Goal: Find specific page/section

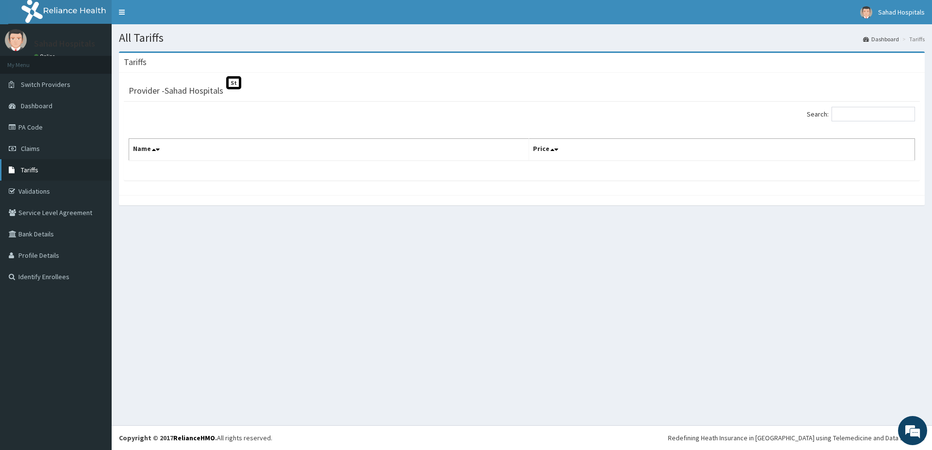
click at [58, 177] on link "Tariffs" at bounding box center [56, 169] width 112 height 21
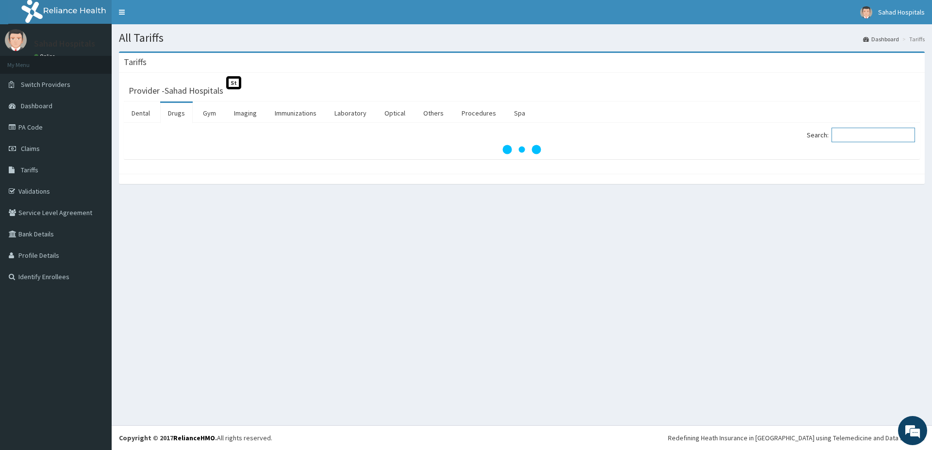
click at [845, 137] on input "Search:" at bounding box center [872, 135] width 83 height 15
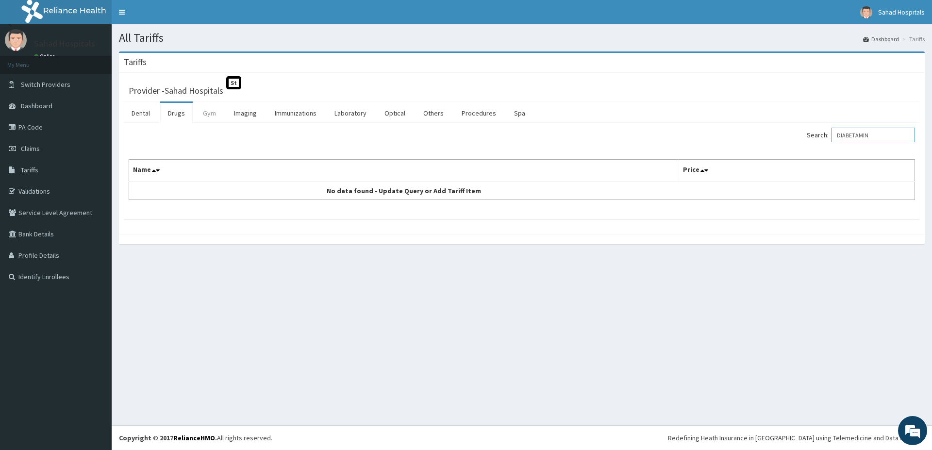
type input "DIABETAMIN"
click at [201, 112] on link "Gym" at bounding box center [209, 113] width 29 height 20
click at [179, 116] on link "Drugs" at bounding box center [176, 113] width 33 height 20
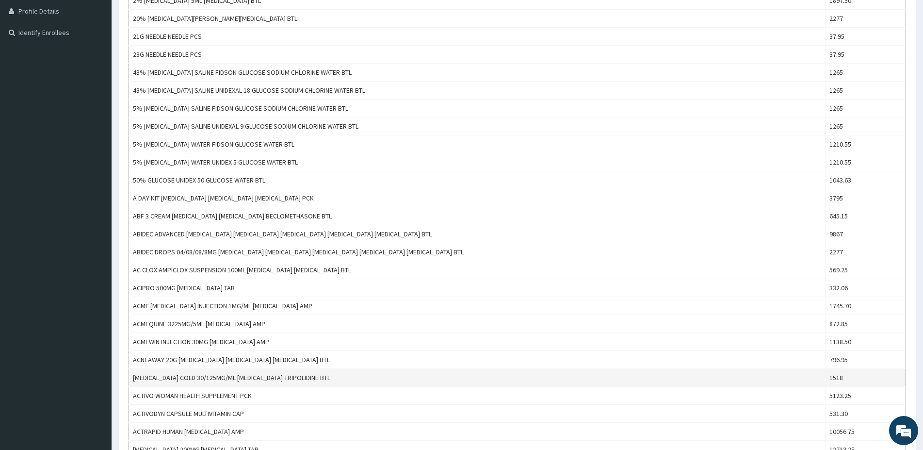
scroll to position [96, 0]
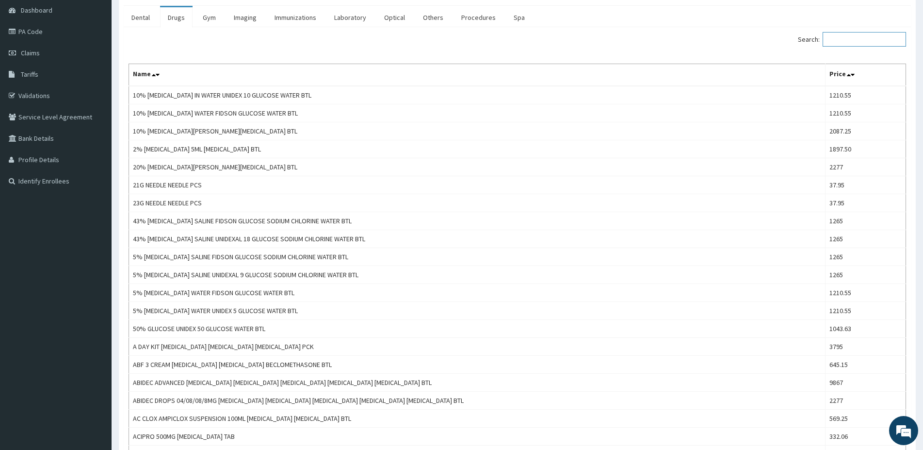
click at [840, 44] on input "Search:" at bounding box center [864, 39] width 83 height 15
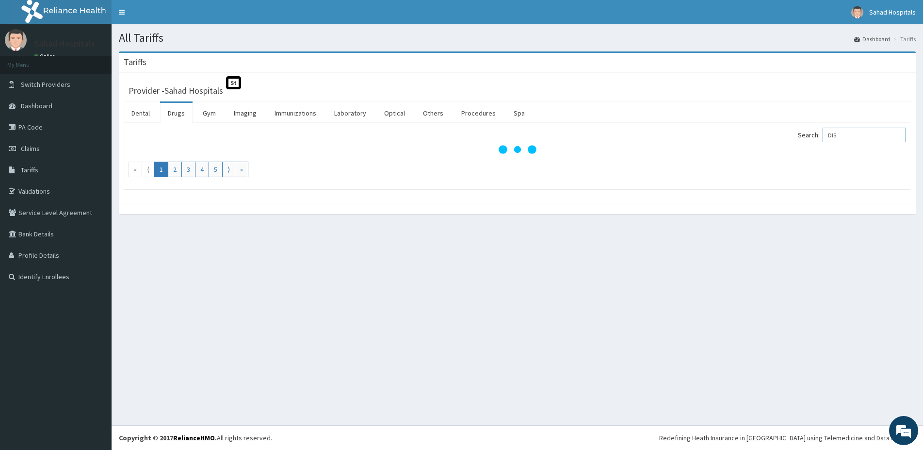
scroll to position [0, 0]
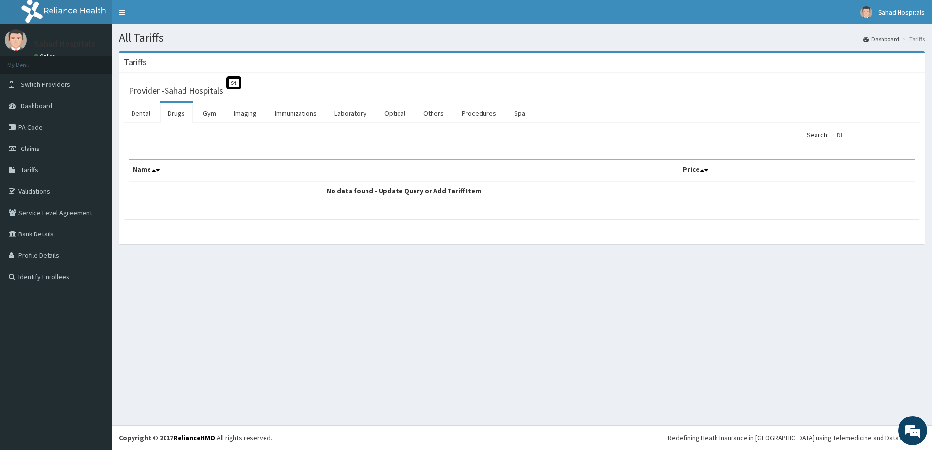
type input "D"
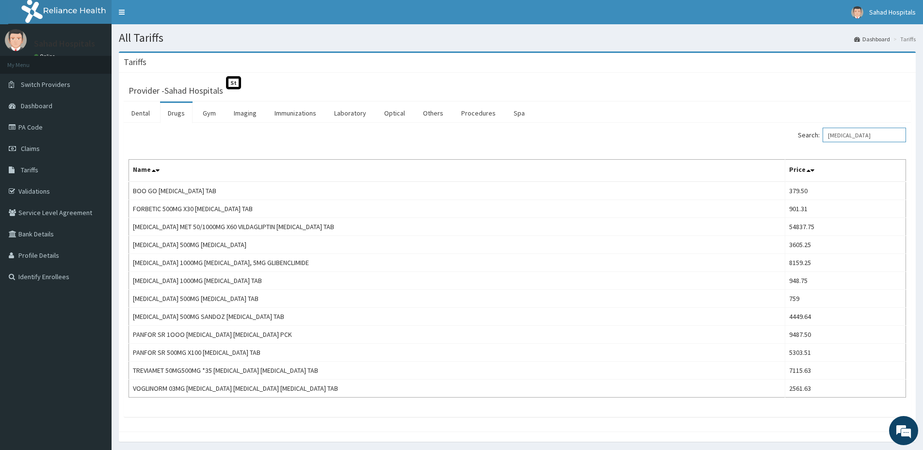
type input "[MEDICAL_DATA]"
click at [65, 132] on link "PA Code" at bounding box center [56, 126] width 112 height 21
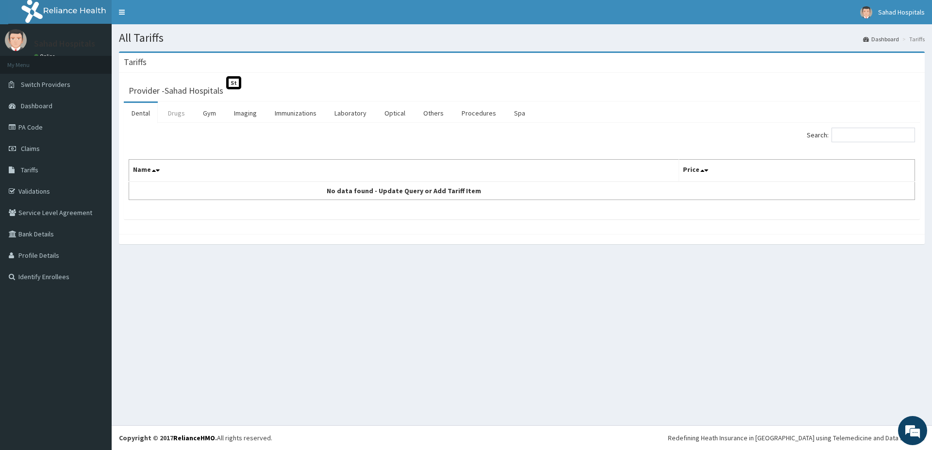
click at [179, 115] on link "Drugs" at bounding box center [176, 113] width 33 height 20
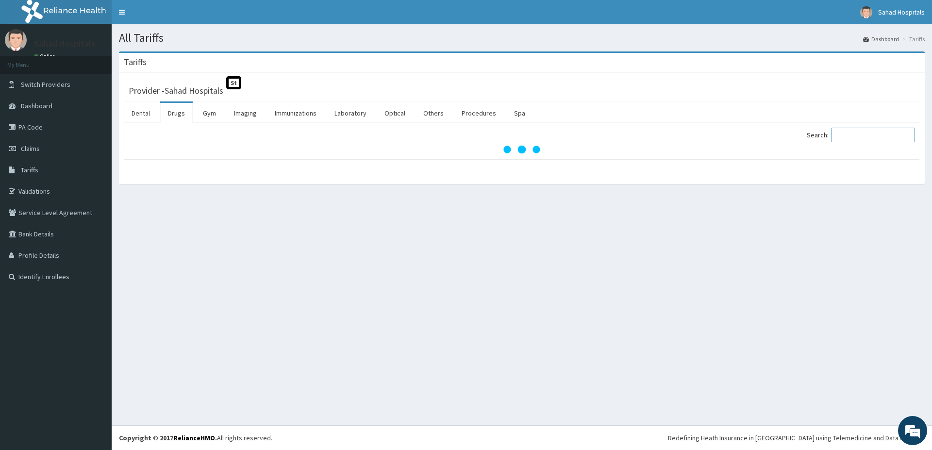
click at [857, 138] on input "Search:" at bounding box center [872, 135] width 83 height 15
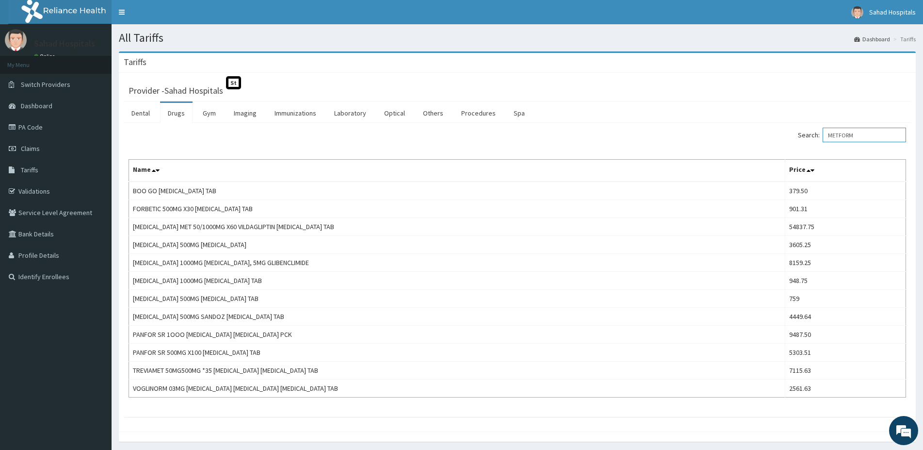
type input "METFORM"
